Goal: Information Seeking & Learning: Learn about a topic

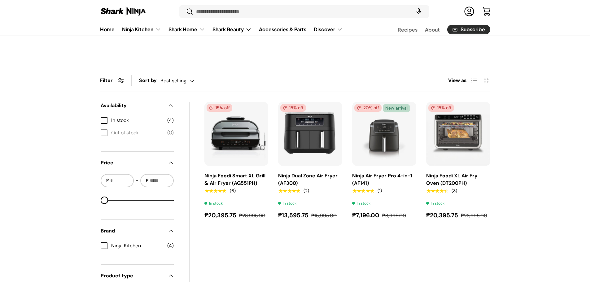
scroll to position [186, 0]
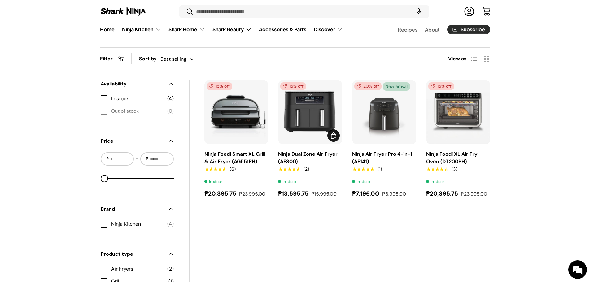
click at [0, 0] on img "Ninja Dual Zone Air Fryer (AF300)" at bounding box center [0, 0] width 0 height 0
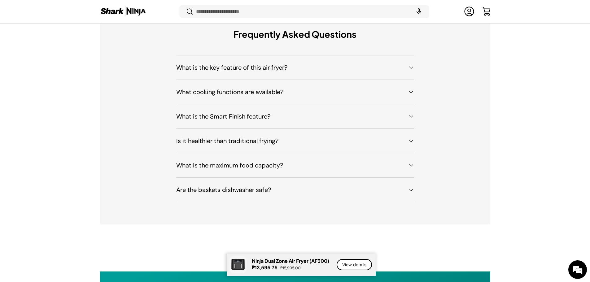
scroll to position [3106, 0]
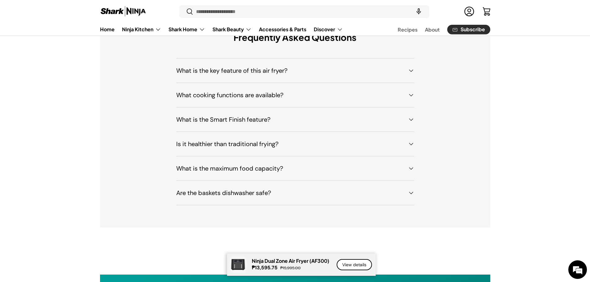
click at [295, 66] on h4 "What is the key feature of this air fryer?" at bounding box center [290, 70] width 228 height 9
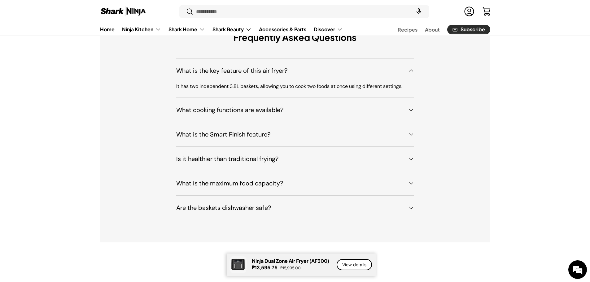
click at [295, 66] on h4 "What is the key feature of this air fryer?" at bounding box center [290, 70] width 228 height 9
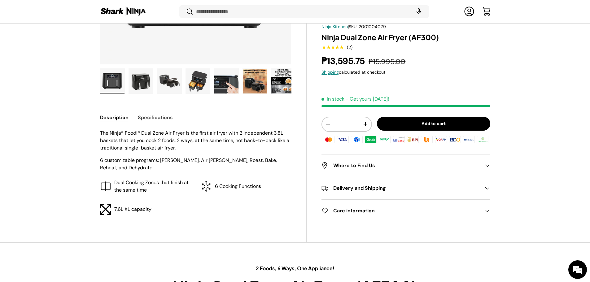
scroll to position [199, 0]
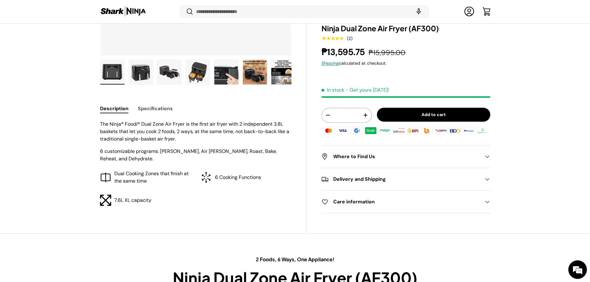
click at [163, 109] on button "Specifications" at bounding box center [155, 109] width 35 height 14
